Goal: Find specific page/section: Find specific page/section

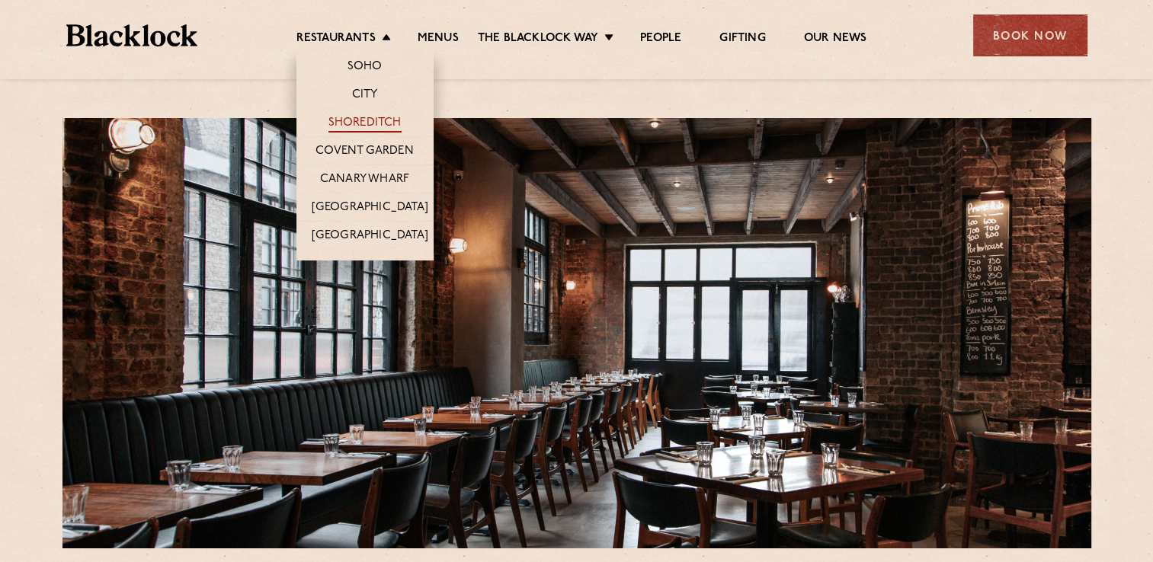
click at [352, 121] on link "Shoreditch" at bounding box center [364, 124] width 73 height 17
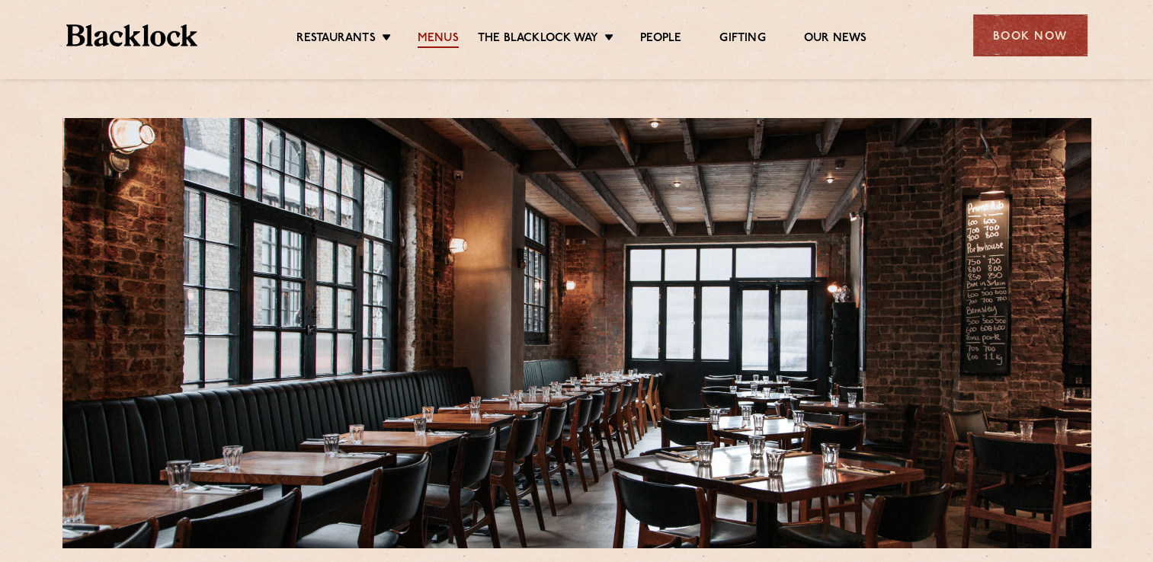
click at [448, 34] on link "Menus" at bounding box center [437, 39] width 41 height 17
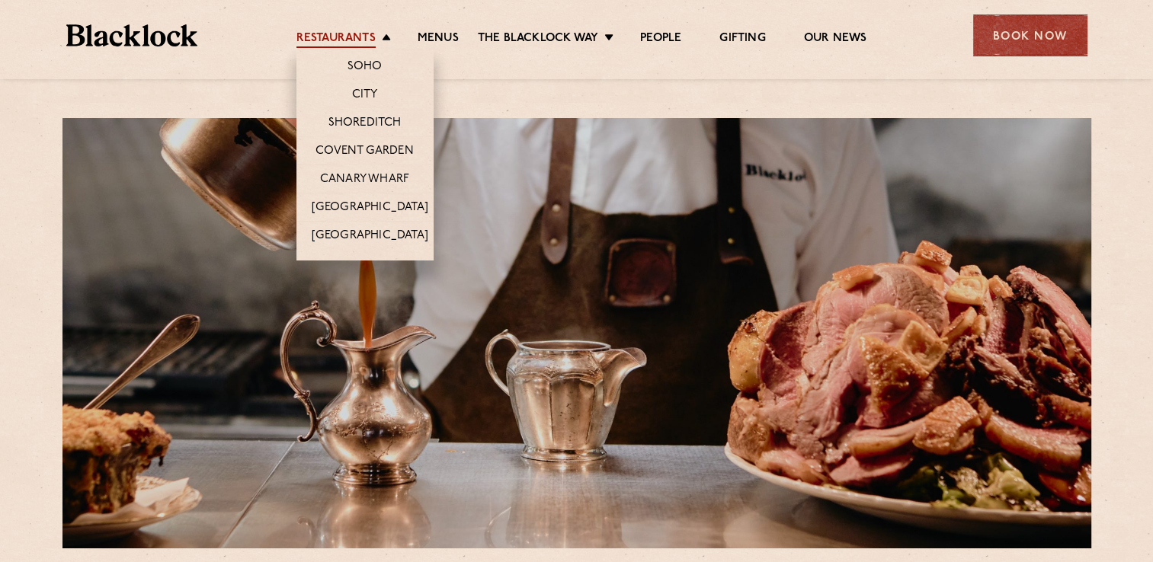
click at [343, 35] on link "Restaurants" at bounding box center [335, 39] width 79 height 17
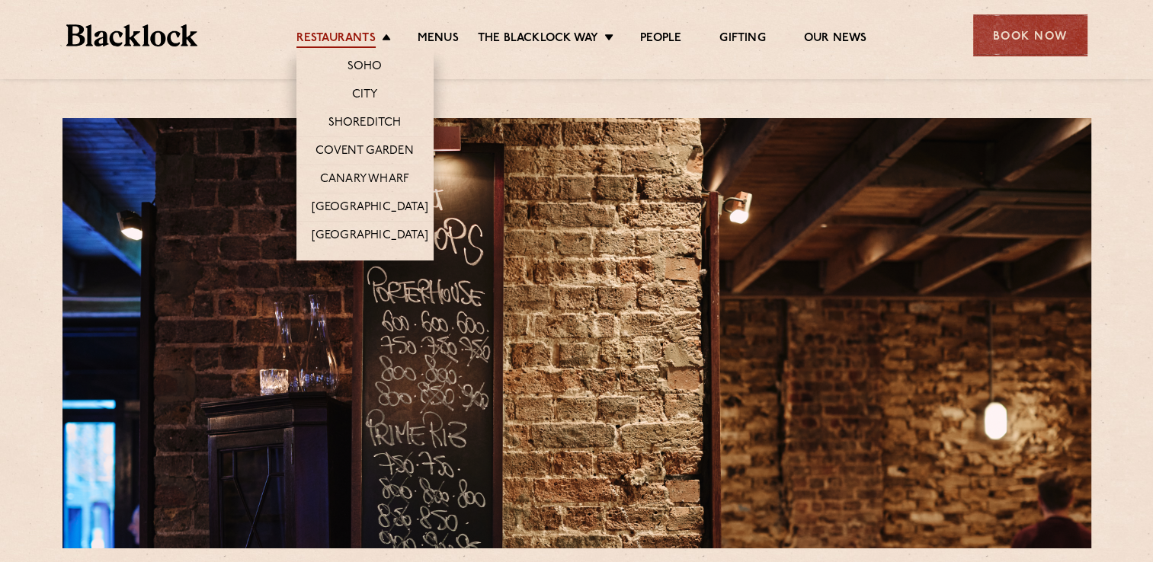
click at [346, 41] on link "Restaurants" at bounding box center [335, 39] width 79 height 17
click at [360, 117] on link "Shoreditch" at bounding box center [364, 124] width 73 height 17
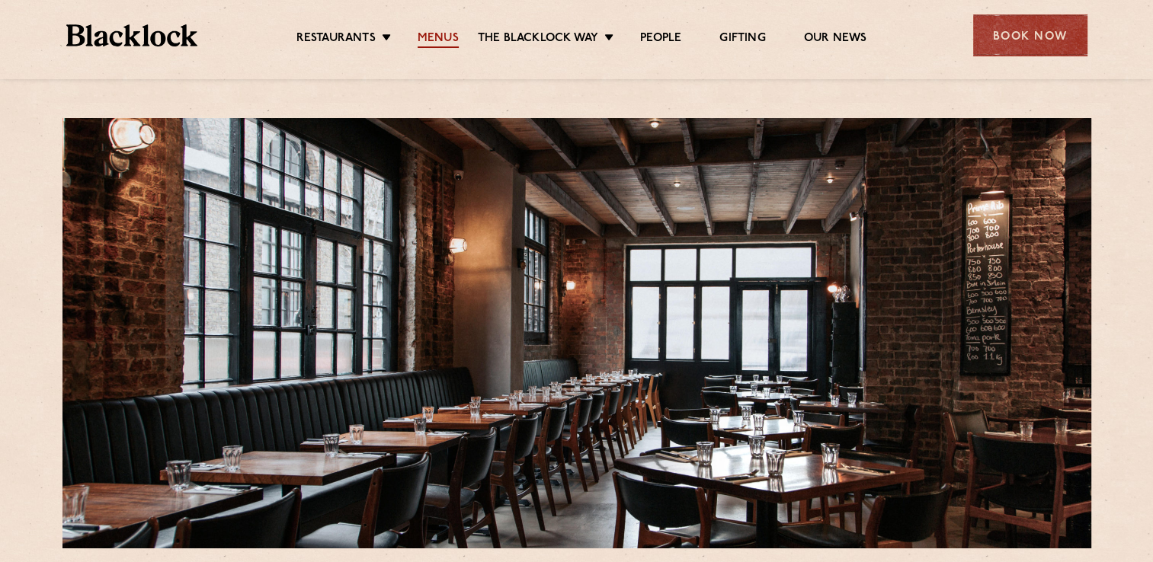
click at [433, 39] on link "Menus" at bounding box center [437, 39] width 41 height 17
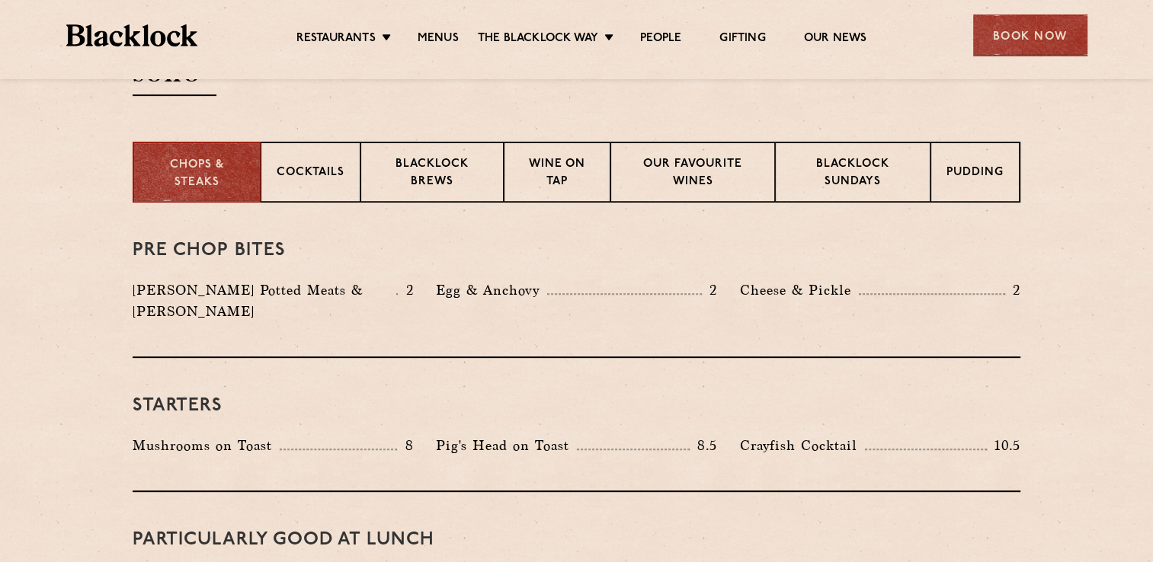
scroll to position [381, 0]
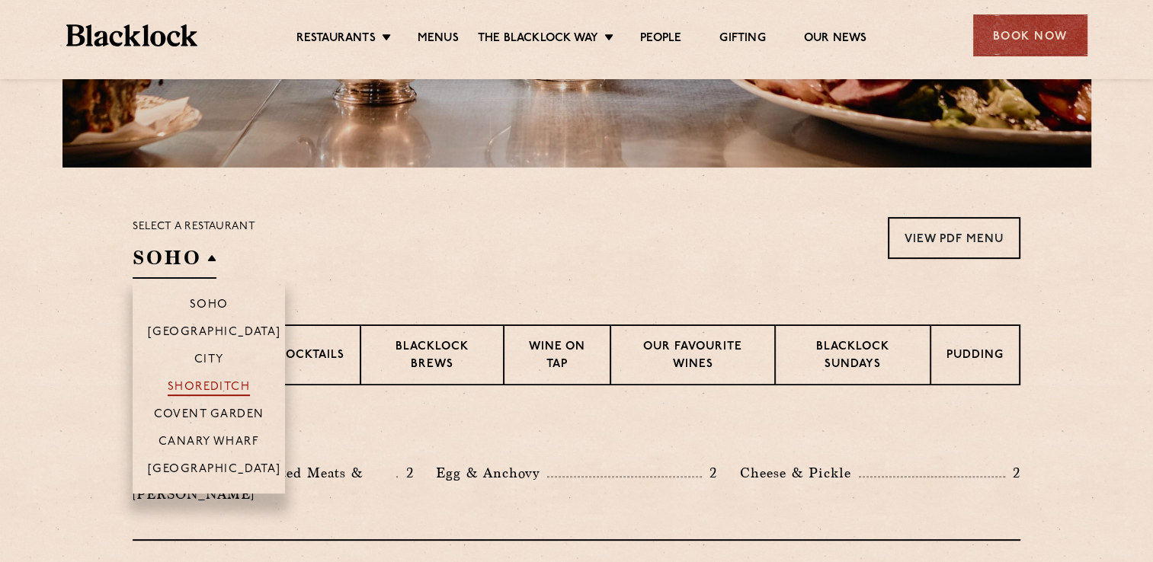
click at [235, 390] on p "Shoreditch" at bounding box center [209, 388] width 83 height 15
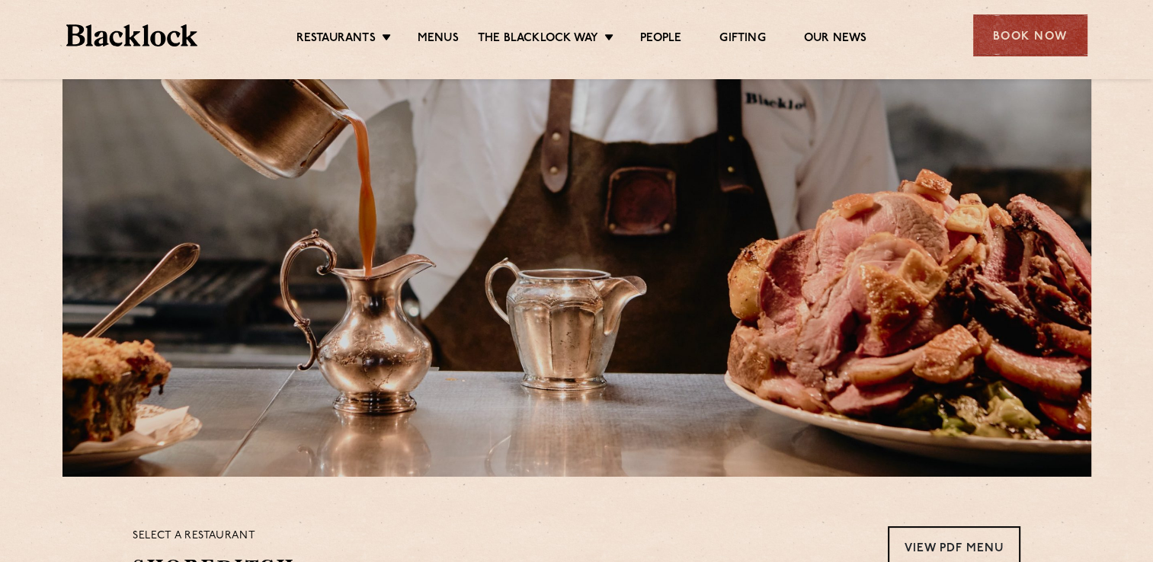
scroll to position [152, 0]
